Goal: Complete application form

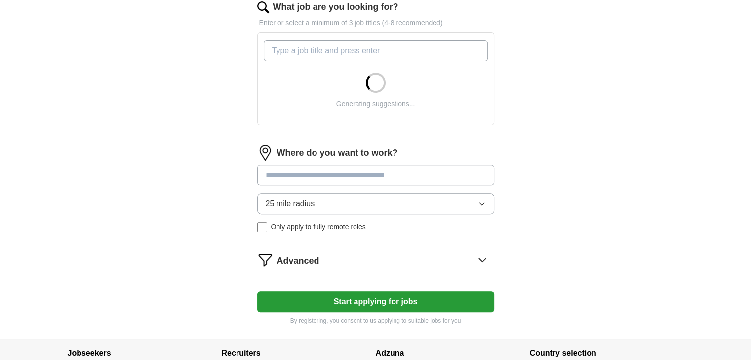
scroll to position [333, 0]
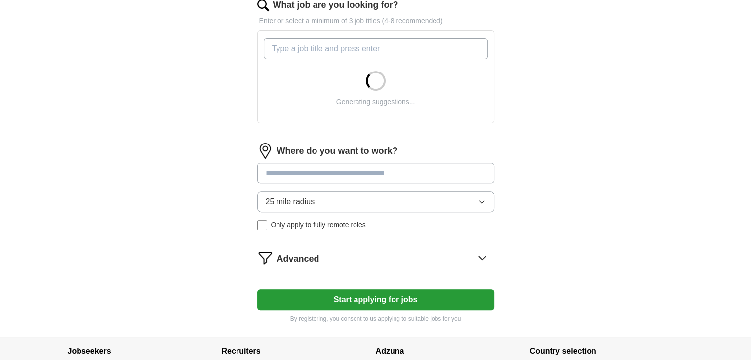
click at [305, 197] on span "25 mile radius" at bounding box center [290, 202] width 49 height 12
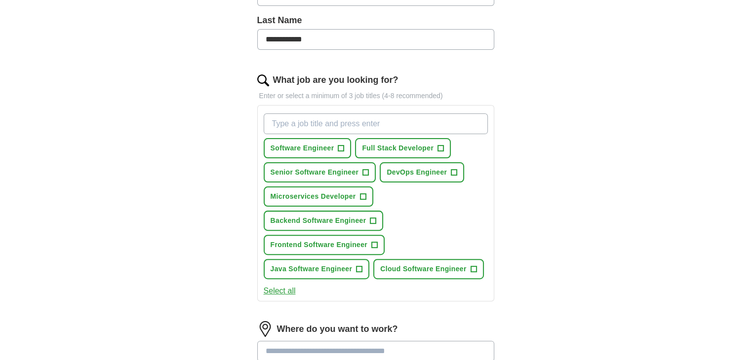
scroll to position [258, 0]
click at [324, 266] on span "Java Software Engineer" at bounding box center [312, 270] width 82 height 10
click at [365, 217] on span "Backend Software Engineer" at bounding box center [319, 221] width 96 height 10
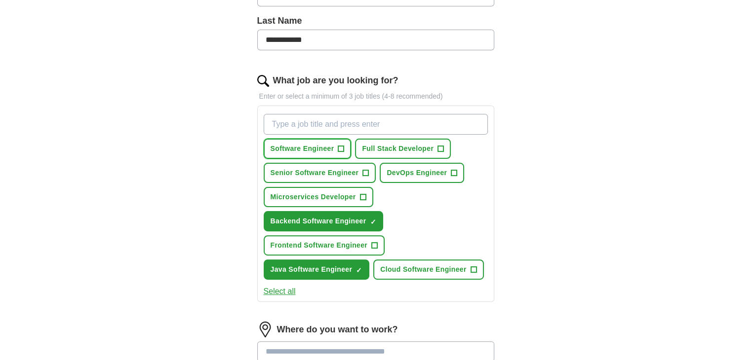
click at [332, 153] on span "Software Engineer" at bounding box center [303, 149] width 64 height 10
click at [391, 155] on button "Full Stack Developer +" at bounding box center [403, 149] width 96 height 20
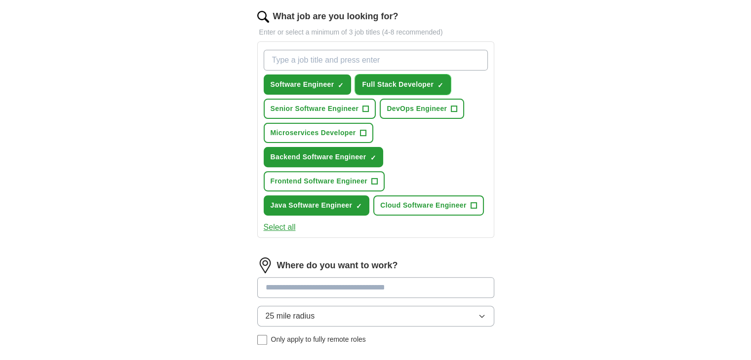
scroll to position [323, 0]
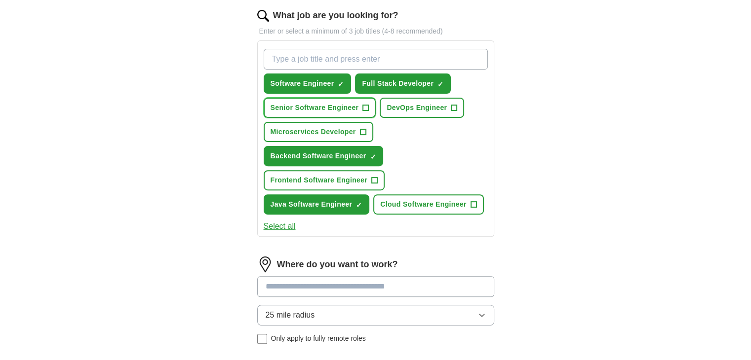
click at [326, 99] on button "Senior Software Engineer +" at bounding box center [320, 108] width 113 height 20
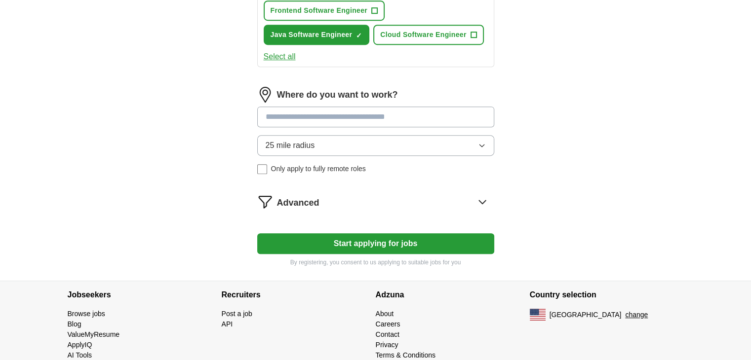
scroll to position [509, 0]
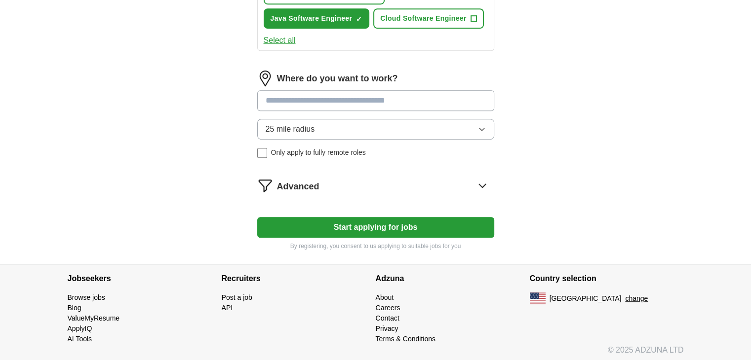
click at [357, 218] on button "Start applying for jobs" at bounding box center [375, 227] width 237 height 21
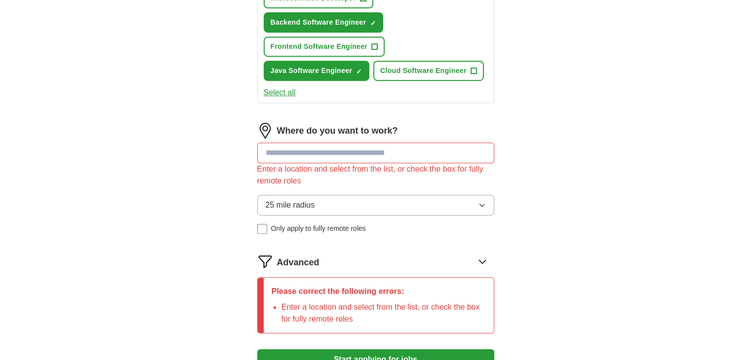
scroll to position [456, 0]
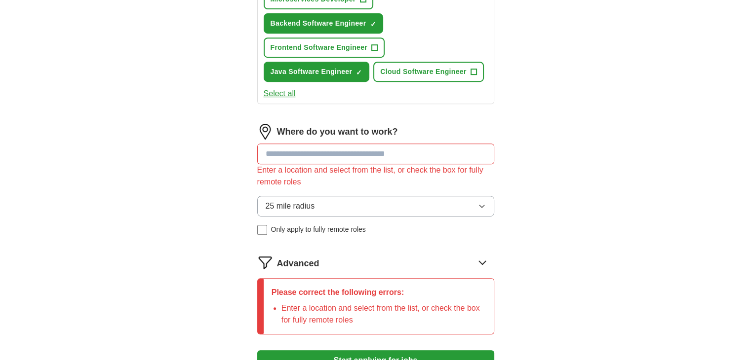
click at [317, 154] on input at bounding box center [375, 154] width 237 height 21
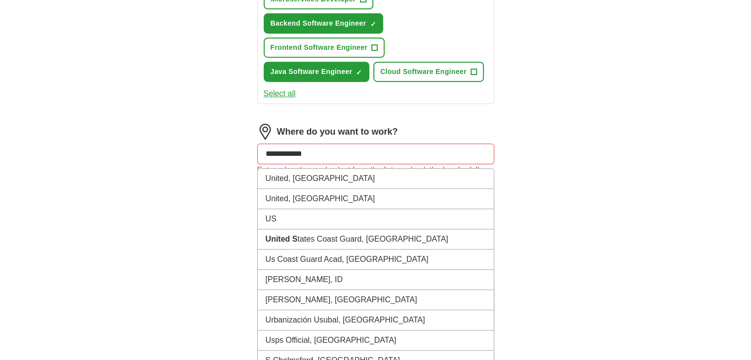
type input "**********"
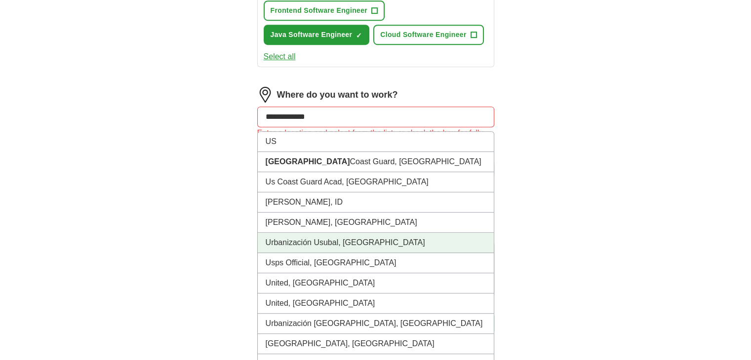
scroll to position [488, 0]
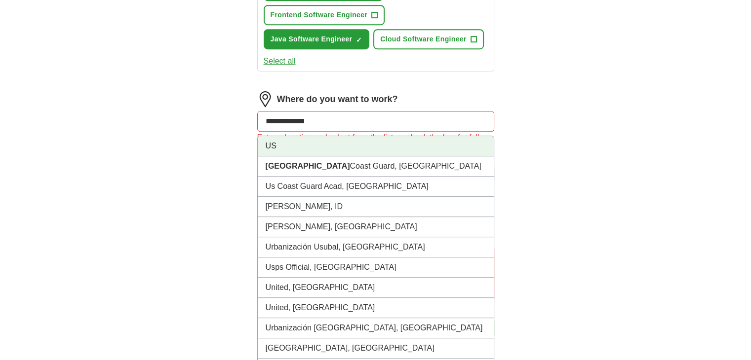
click at [282, 136] on li "US" at bounding box center [376, 146] width 236 height 20
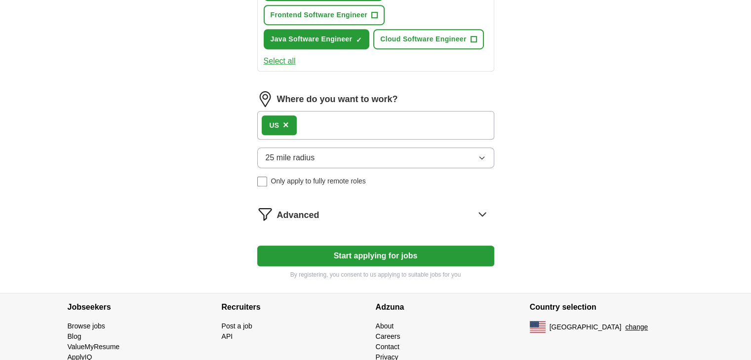
click at [284, 158] on span "25 mile radius" at bounding box center [290, 158] width 49 height 12
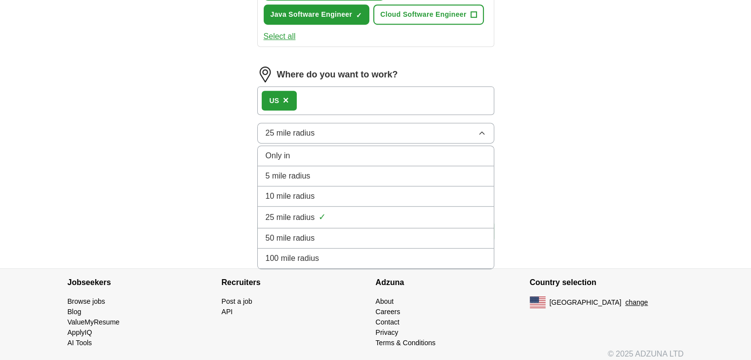
scroll to position [517, 0]
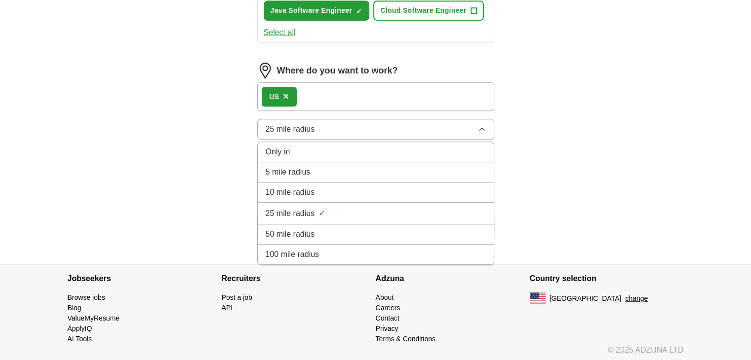
click at [285, 147] on span "Only in" at bounding box center [278, 152] width 25 height 12
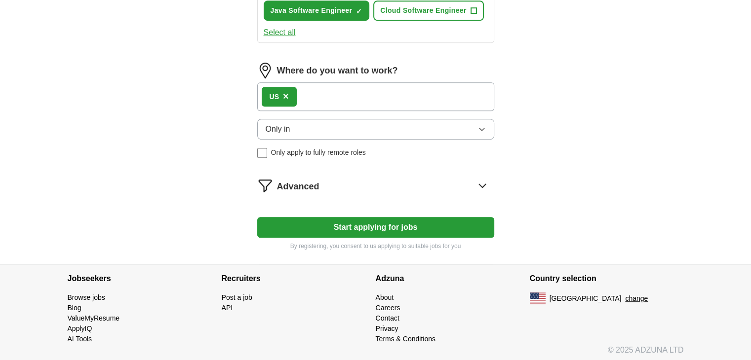
click at [311, 218] on button "Start applying for jobs" at bounding box center [375, 227] width 237 height 21
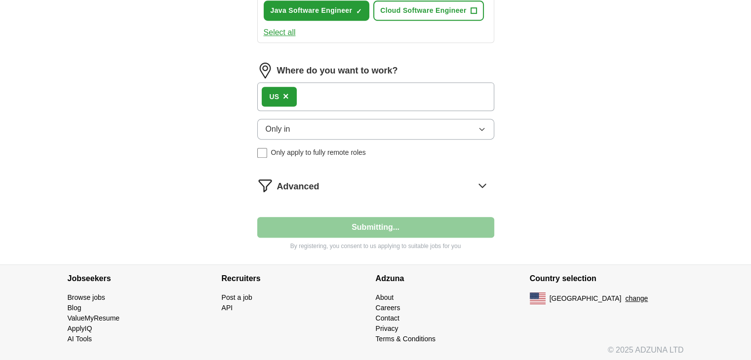
select select "**"
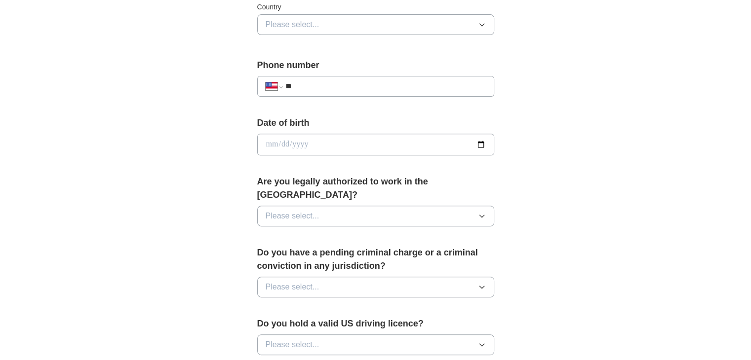
scroll to position [337, 0]
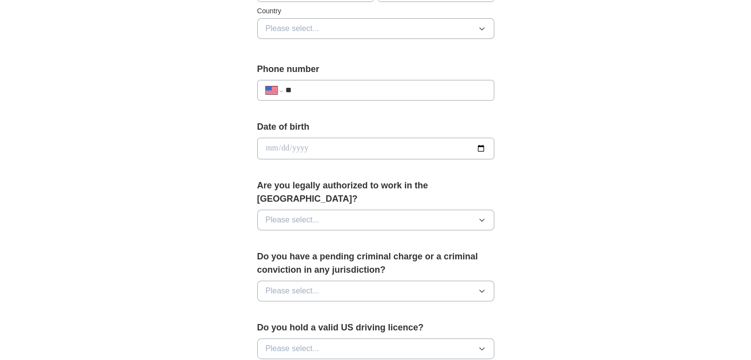
click at [320, 210] on button "Please select..." at bounding box center [375, 220] width 237 height 21
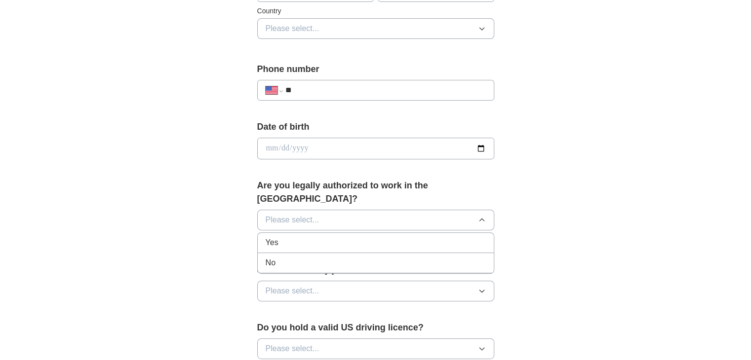
click at [313, 237] on div "Yes" at bounding box center [376, 243] width 220 height 12
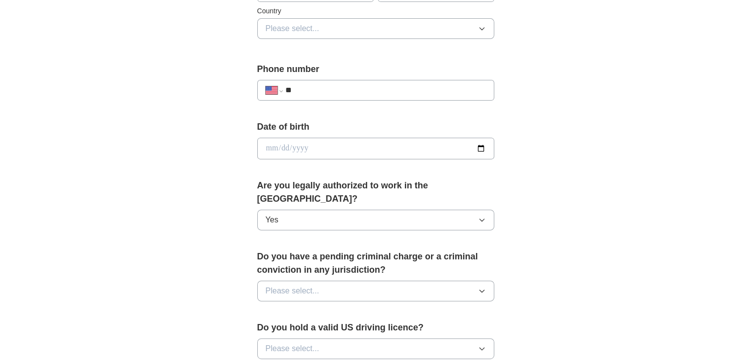
click at [304, 285] on button "Please select..." at bounding box center [375, 291] width 237 height 21
click at [288, 328] on div "No" at bounding box center [376, 334] width 220 height 12
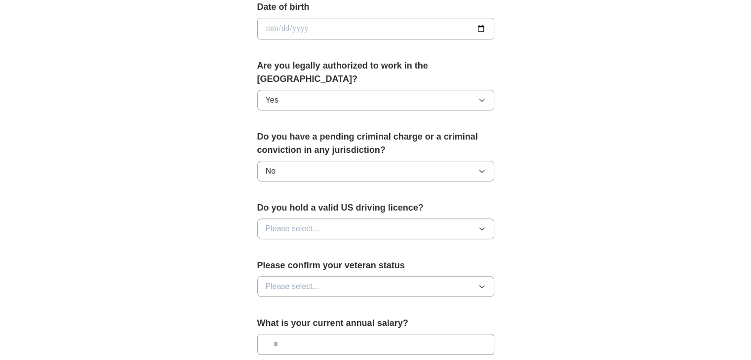
scroll to position [462, 0]
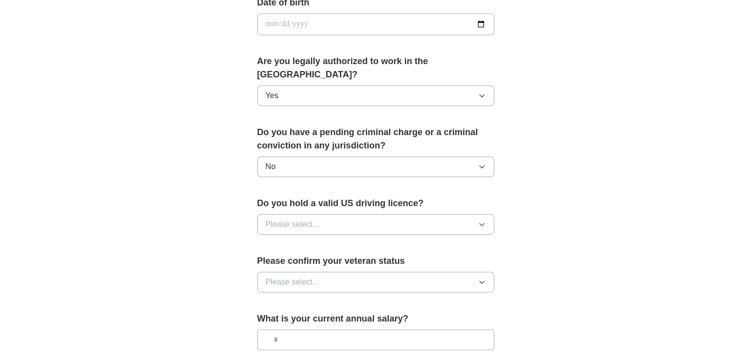
click at [303, 218] on button "Please select..." at bounding box center [375, 224] width 237 height 21
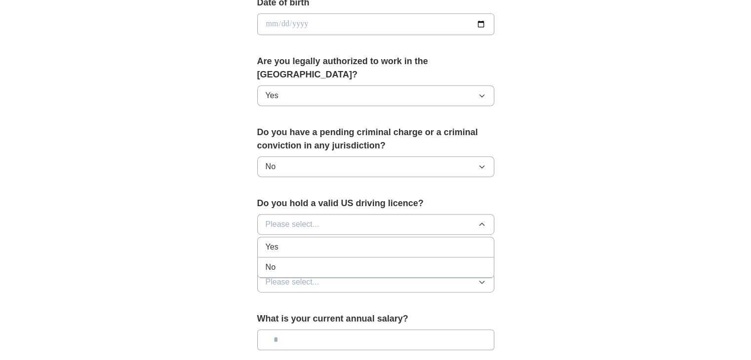
click at [297, 241] on li "Yes" at bounding box center [376, 247] width 236 height 20
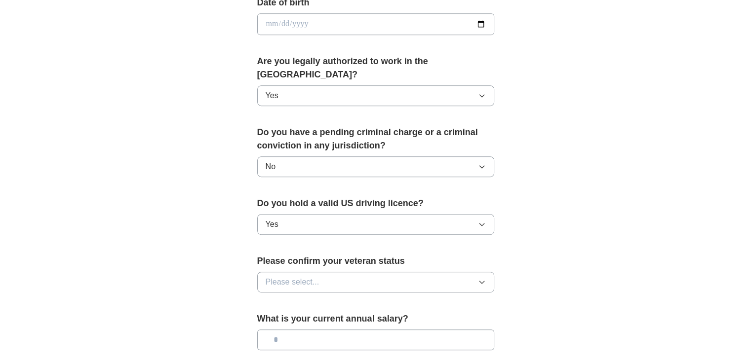
click at [295, 272] on button "Please select..." at bounding box center [375, 282] width 237 height 21
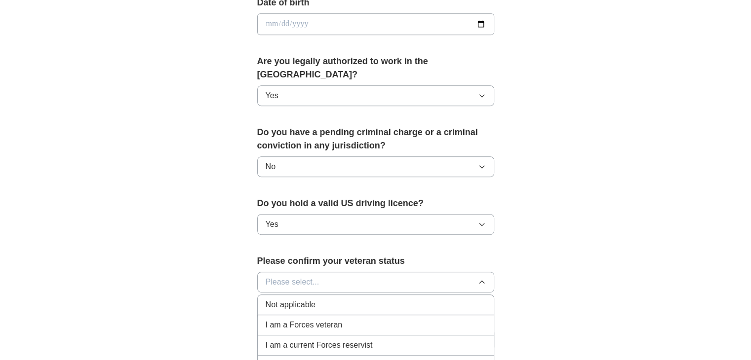
click at [289, 299] on span "Not applicable" at bounding box center [291, 305] width 50 height 12
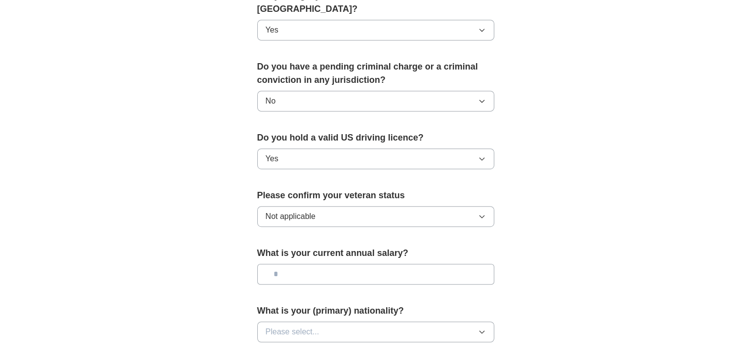
scroll to position [529, 0]
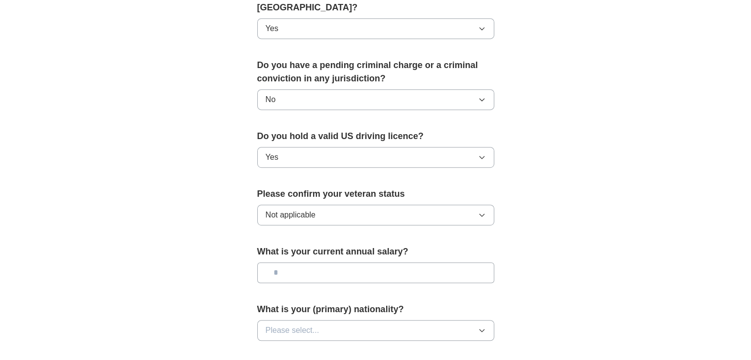
click at [309, 245] on div "What is your current annual salary?" at bounding box center [375, 268] width 237 height 46
click at [303, 324] on button "Please select..." at bounding box center [375, 330] width 237 height 21
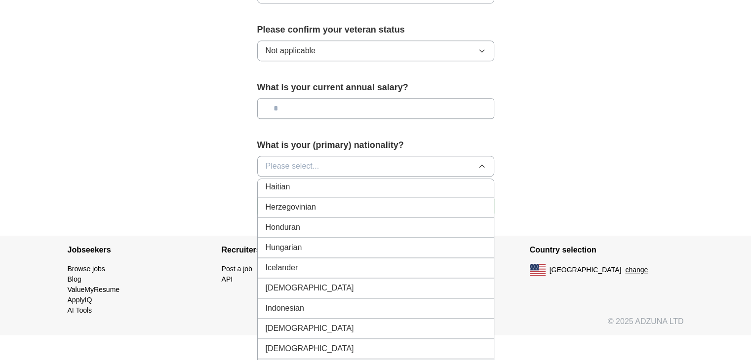
scroll to position [1520, 0]
click at [288, 283] on div "[DEMOGRAPHIC_DATA]" at bounding box center [376, 289] width 220 height 12
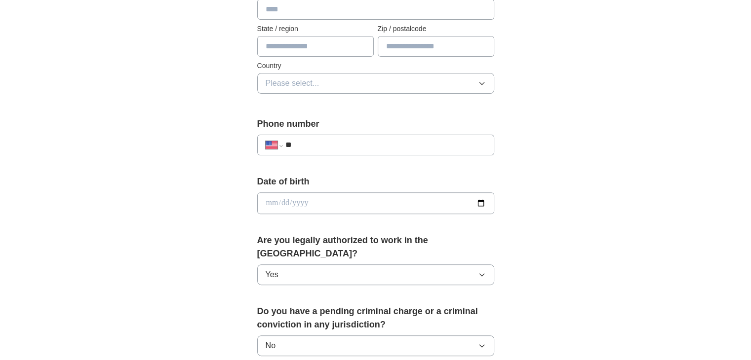
scroll to position [261, 0]
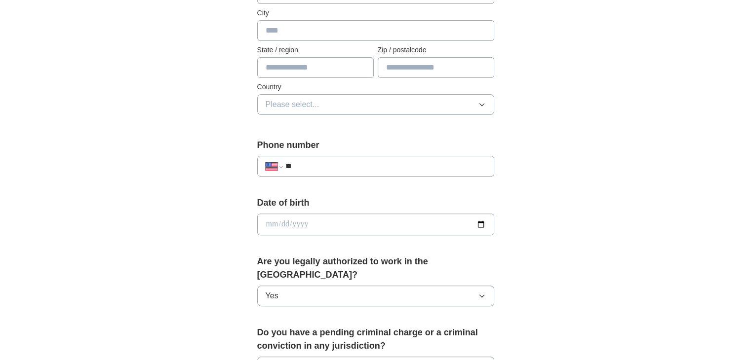
click at [296, 221] on input "date" at bounding box center [375, 225] width 237 height 22
click at [480, 218] on input "date" at bounding box center [375, 225] width 237 height 22
type input "**********"
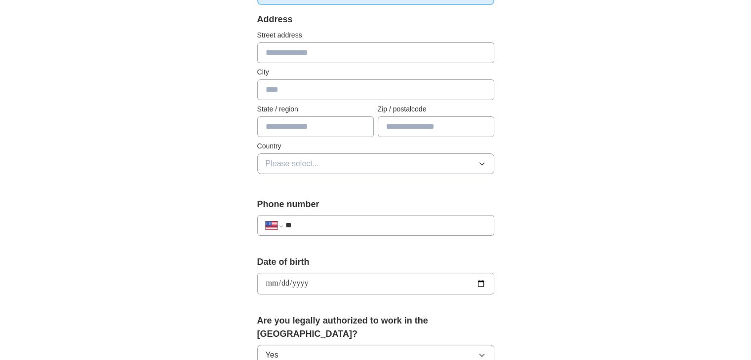
scroll to position [202, 0]
click at [298, 56] on input "text" at bounding box center [375, 52] width 237 height 21
type input "**********"
type input "********"
type input "**"
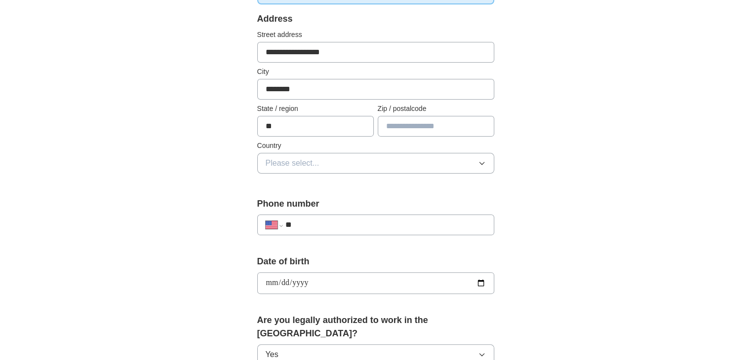
type input "*****"
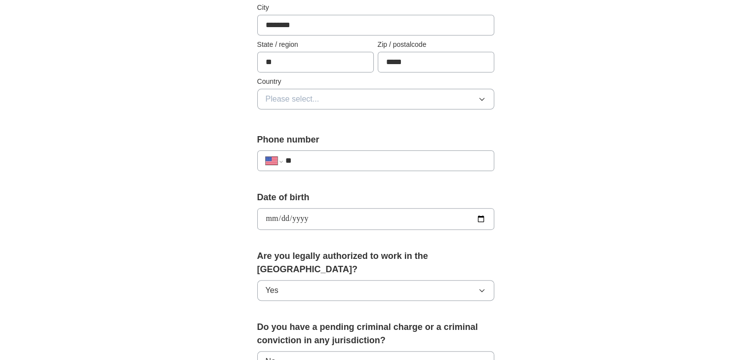
scroll to position [267, 0]
click at [293, 101] on span "Please select..." at bounding box center [293, 99] width 54 height 12
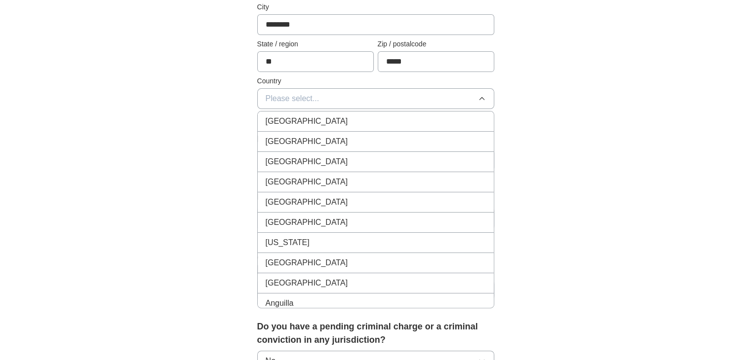
click at [288, 136] on span "[GEOGRAPHIC_DATA]" at bounding box center [307, 142] width 82 height 12
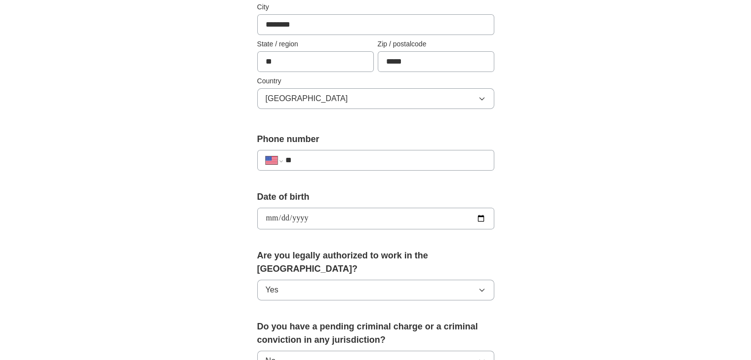
click at [314, 163] on input "**" at bounding box center [385, 161] width 200 height 12
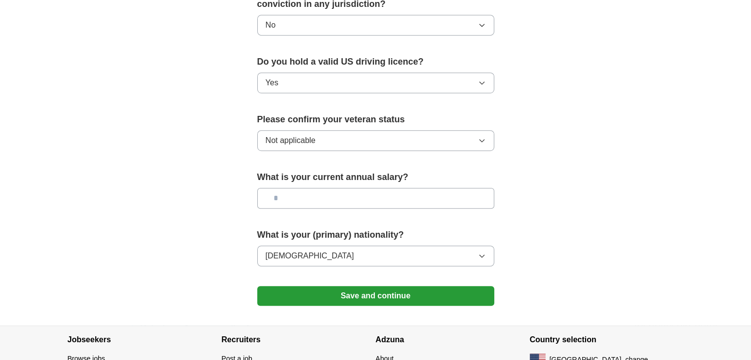
scroll to position [605, 0]
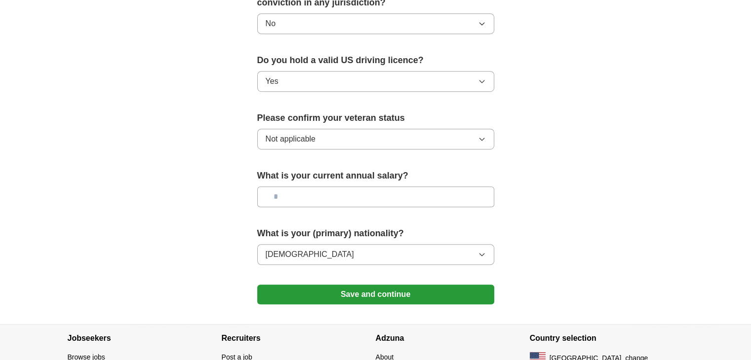
type input "**********"
click at [338, 285] on button "Save and continue" at bounding box center [375, 295] width 237 height 20
